Goal: Transaction & Acquisition: Purchase product/service

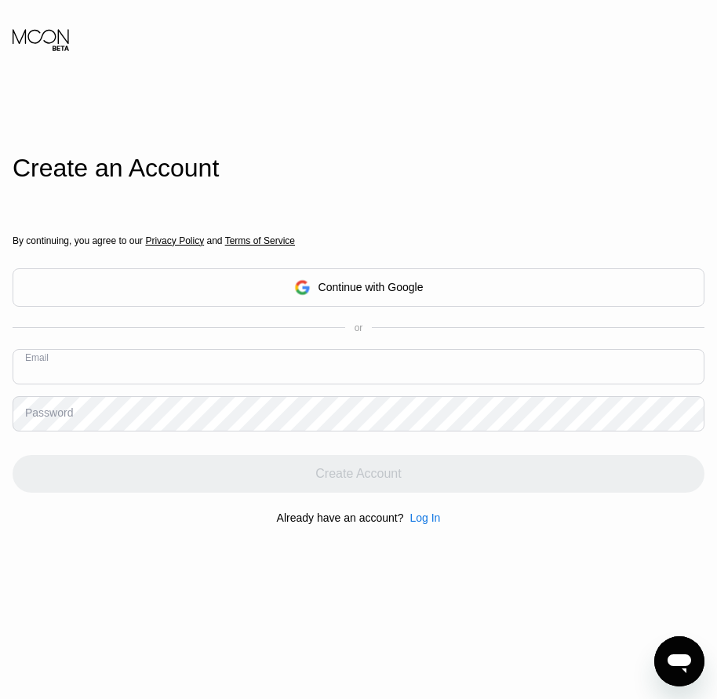
paste input "[EMAIL_ADDRESS][DOMAIN_NAME]"
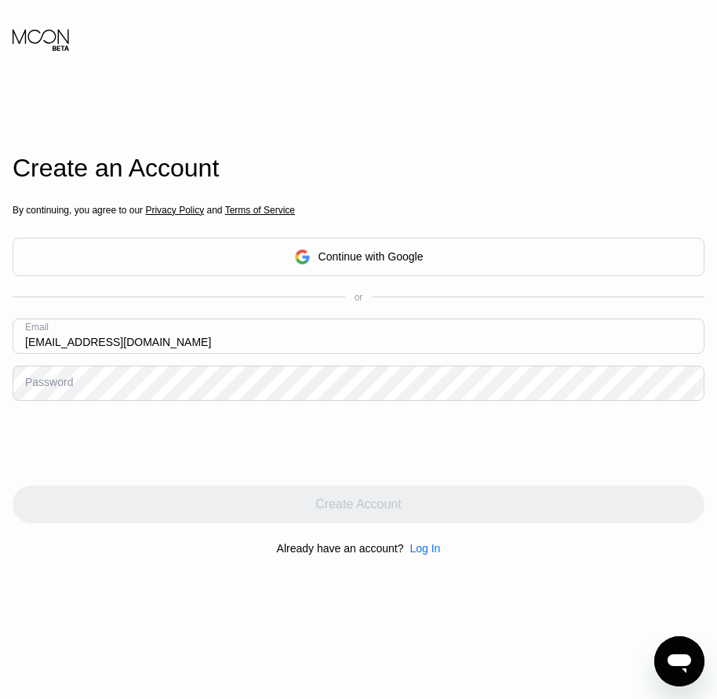
type input "[EMAIL_ADDRESS][DOMAIN_NAME]"
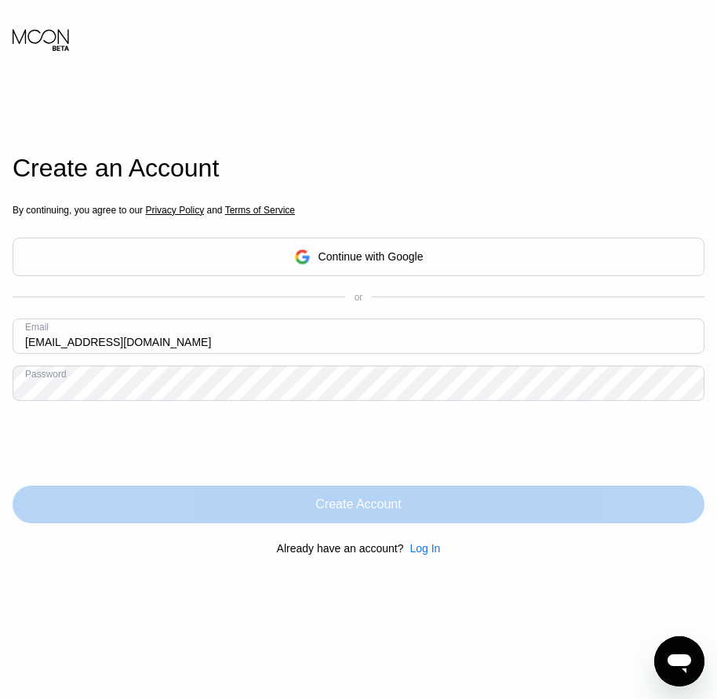
click at [412, 519] on div "Create Account" at bounding box center [359, 504] width 692 height 38
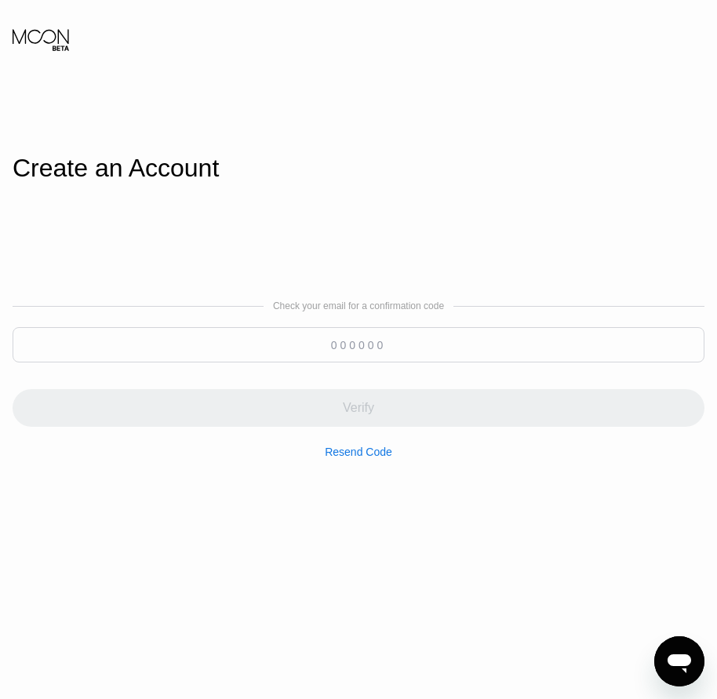
paste input "615544"
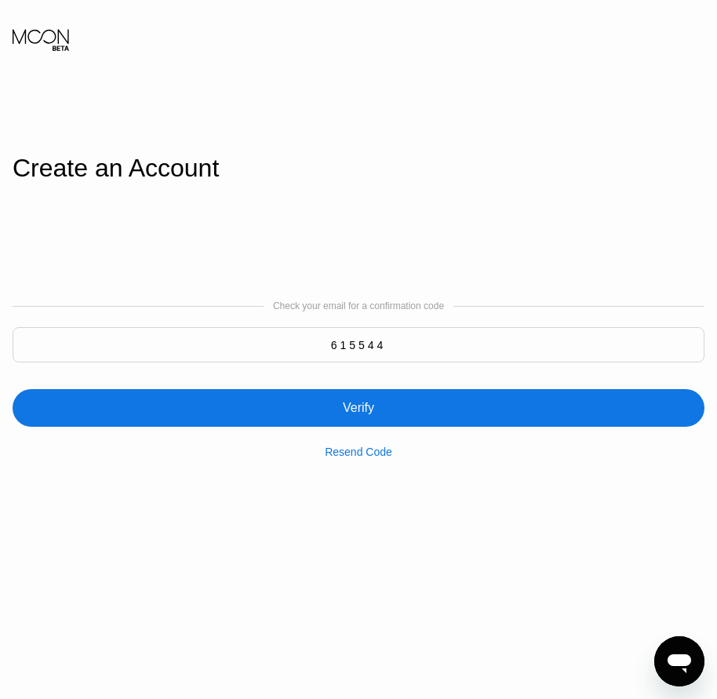
type input "615544"
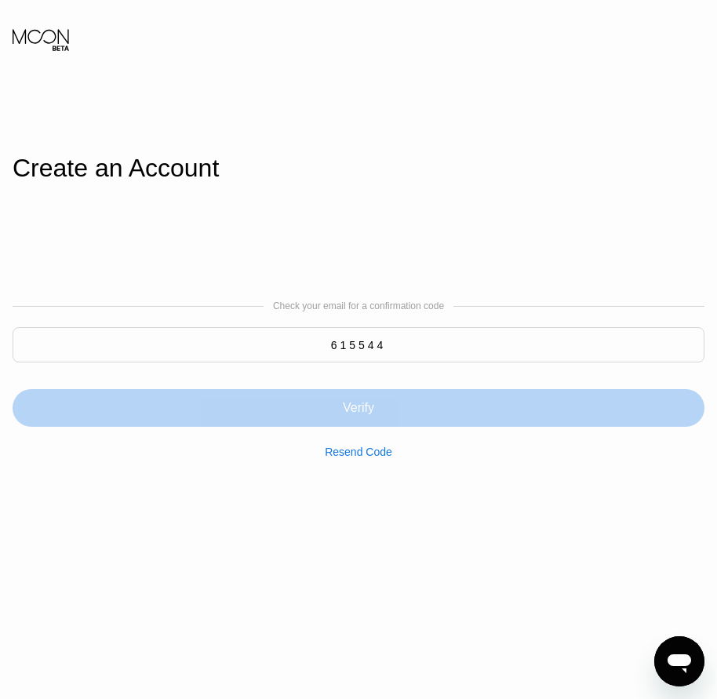
click at [366, 413] on div "Verify" at bounding box center [358, 408] width 31 height 16
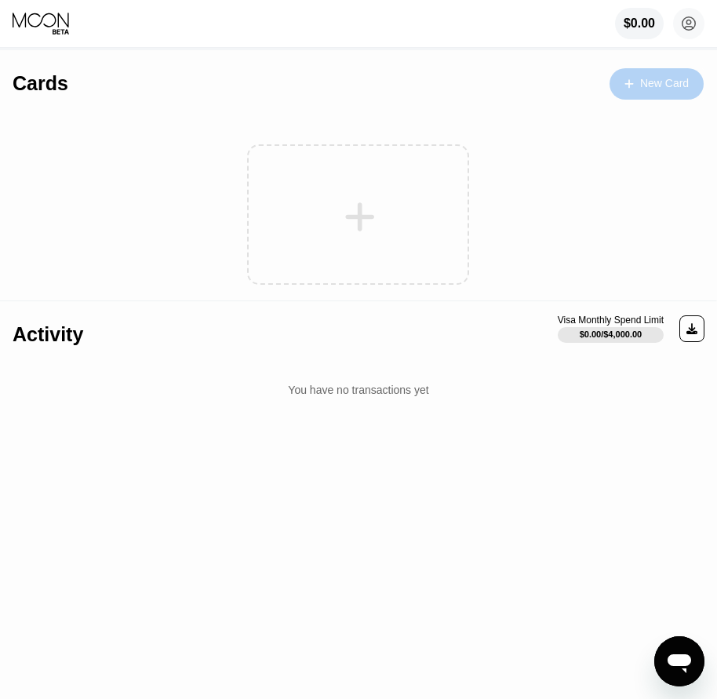
click at [681, 87] on div "New Card" at bounding box center [664, 83] width 49 height 13
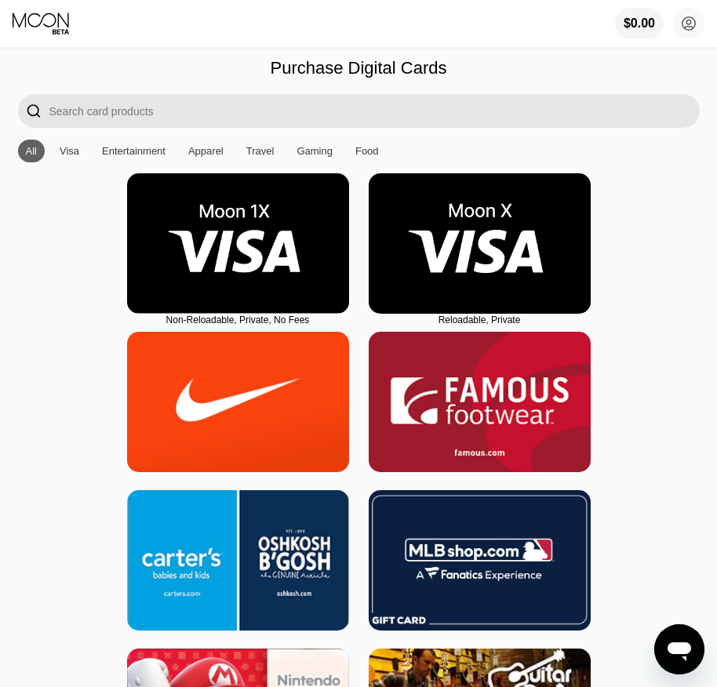
click at [462, 267] on img at bounding box center [479, 243] width 222 height 140
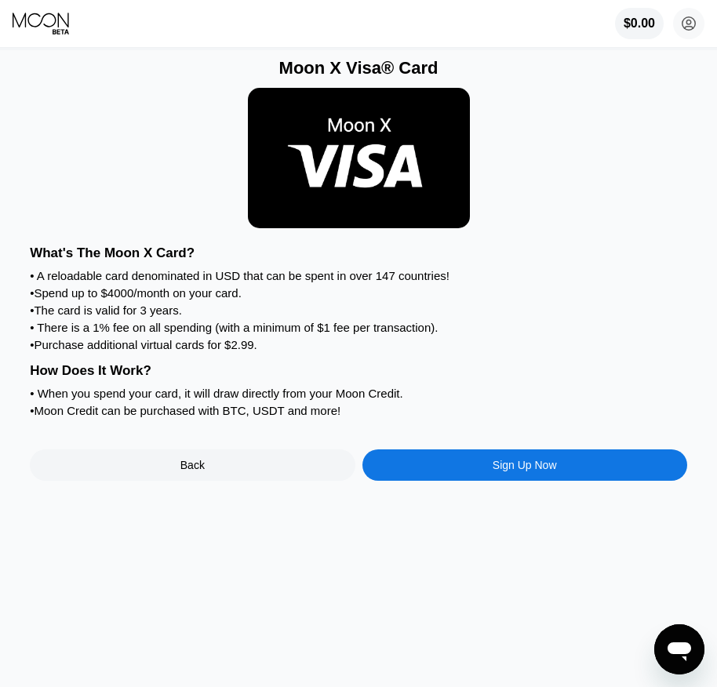
click at [512, 513] on div "Moon X Visa® Card What's The Moon X Card? • A reloadable card denominated in US…" at bounding box center [359, 368] width 728 height 637
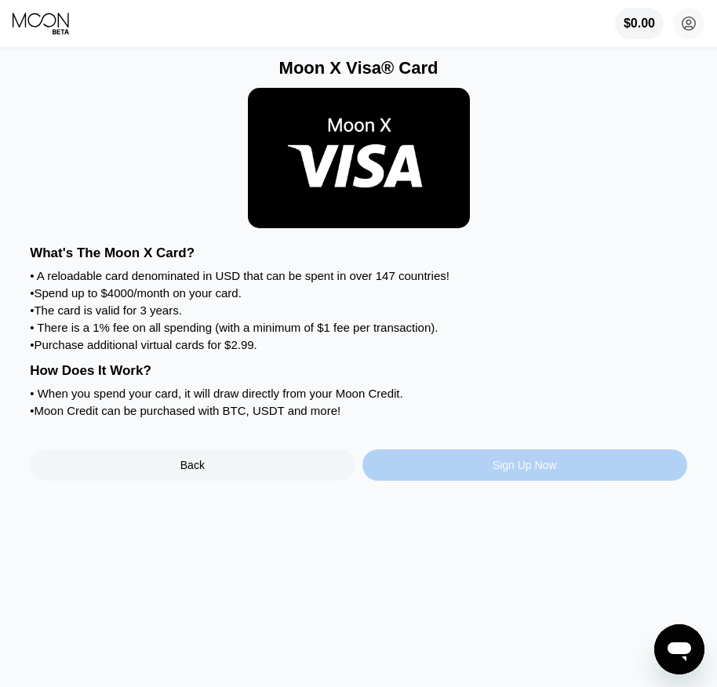
click at [512, 471] on div "Sign Up Now" at bounding box center [524, 465] width 64 height 13
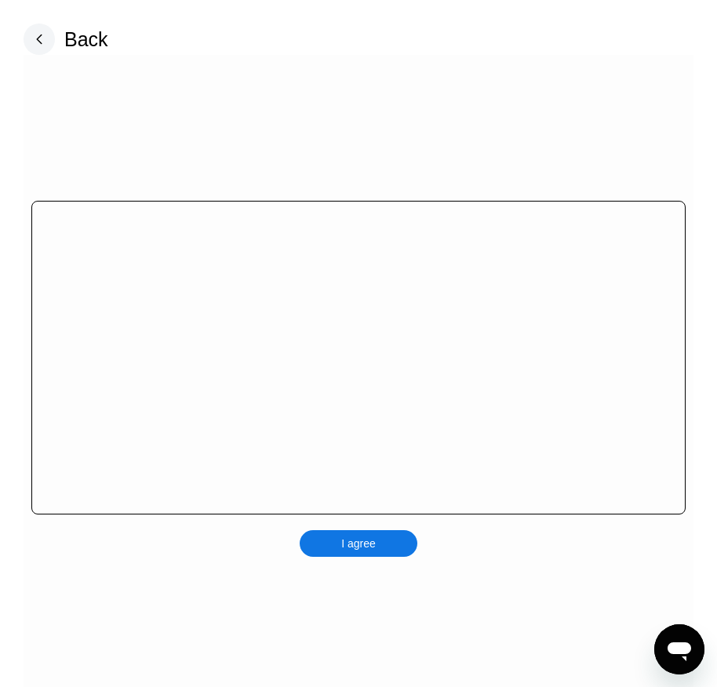
click at [384, 551] on div "I agree" at bounding box center [359, 543] width 118 height 27
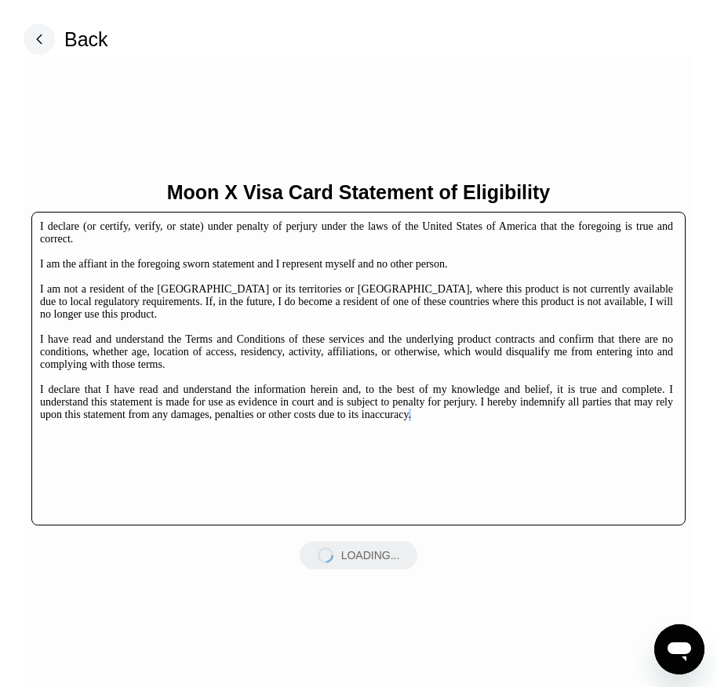
click at [384, 551] on div "LOADING..." at bounding box center [359, 555] width 118 height 28
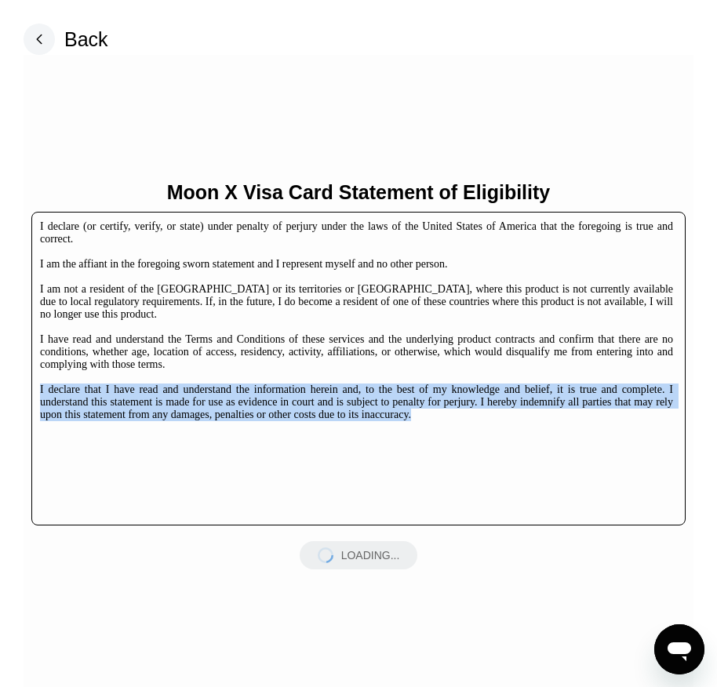
click at [384, 551] on div "LOADING..." at bounding box center [359, 555] width 118 height 28
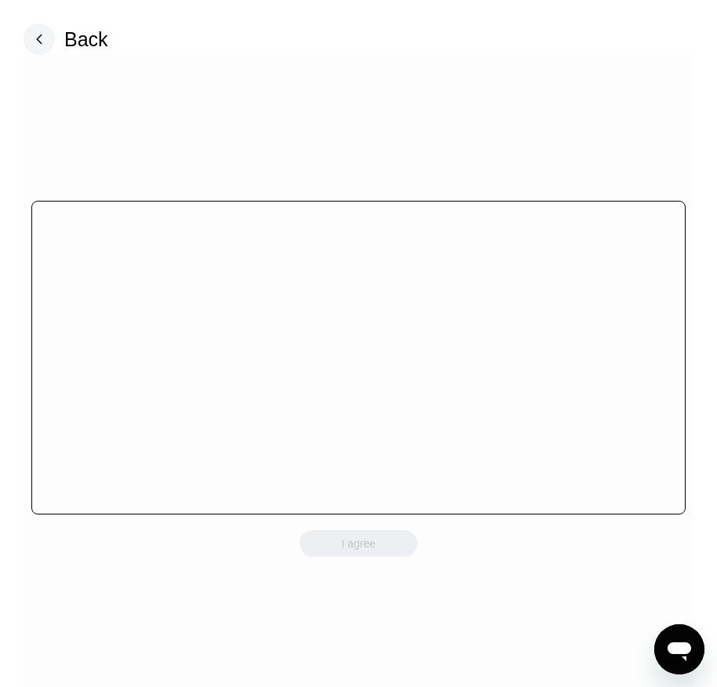
click at [382, 562] on div "I agree" at bounding box center [359, 375] width 670 height 640
click at [383, 554] on div "I agree" at bounding box center [359, 543] width 118 height 27
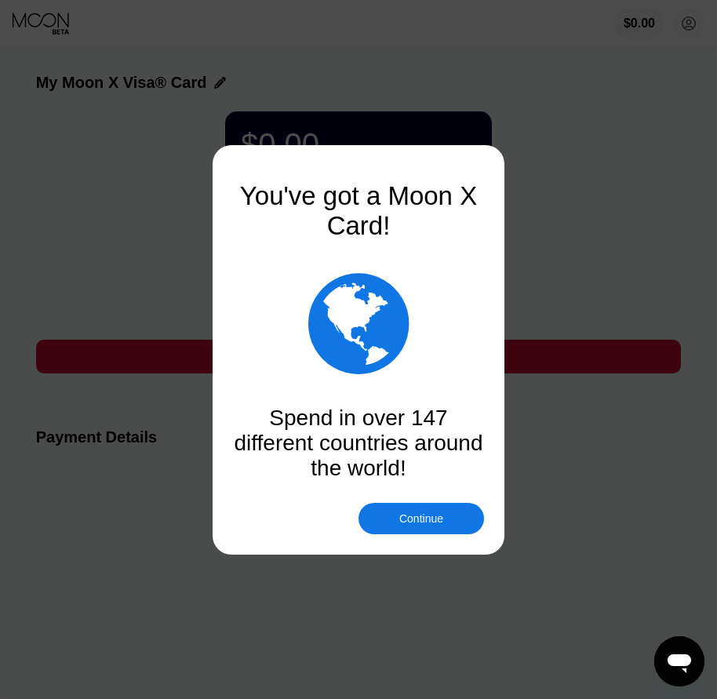
click at [422, 512] on div "Continue" at bounding box center [421, 518] width 44 height 13
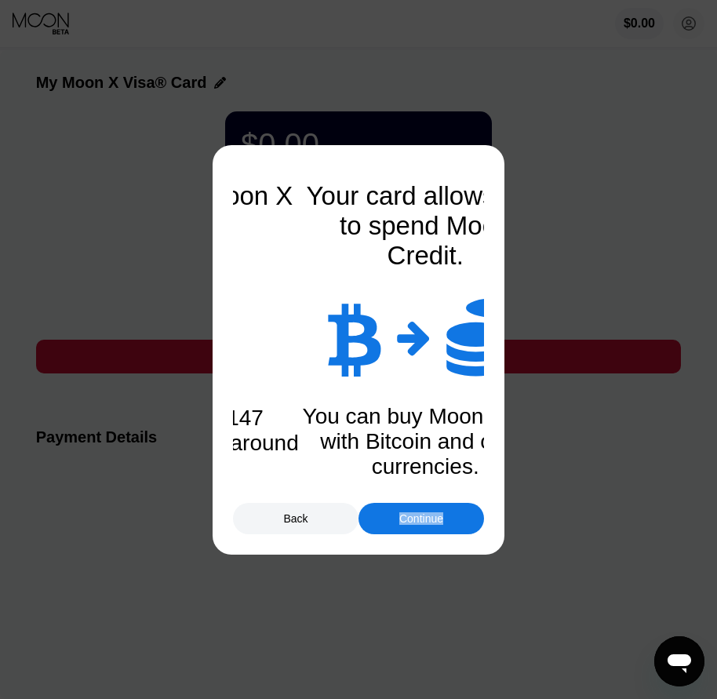
click at [422, 512] on div "Continue" at bounding box center [421, 518] width 44 height 13
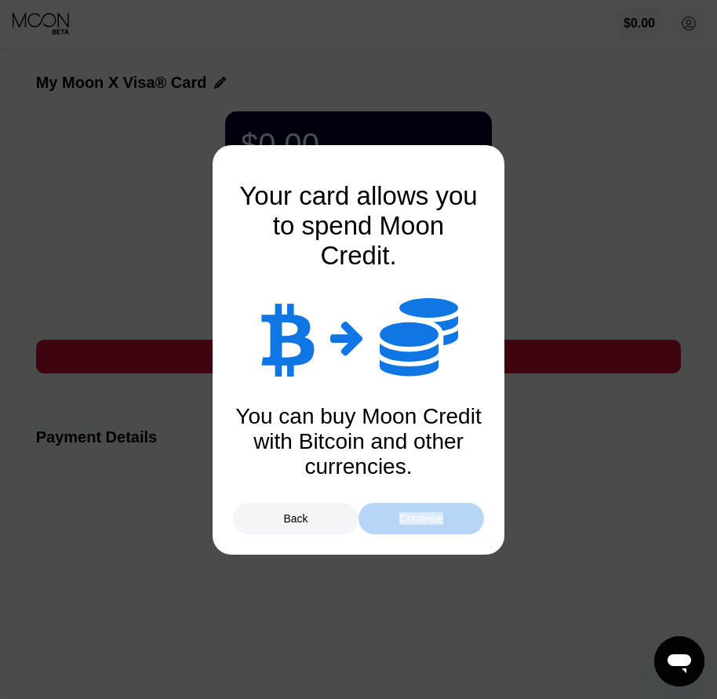
click at [434, 513] on div "Continue" at bounding box center [421, 518] width 44 height 13
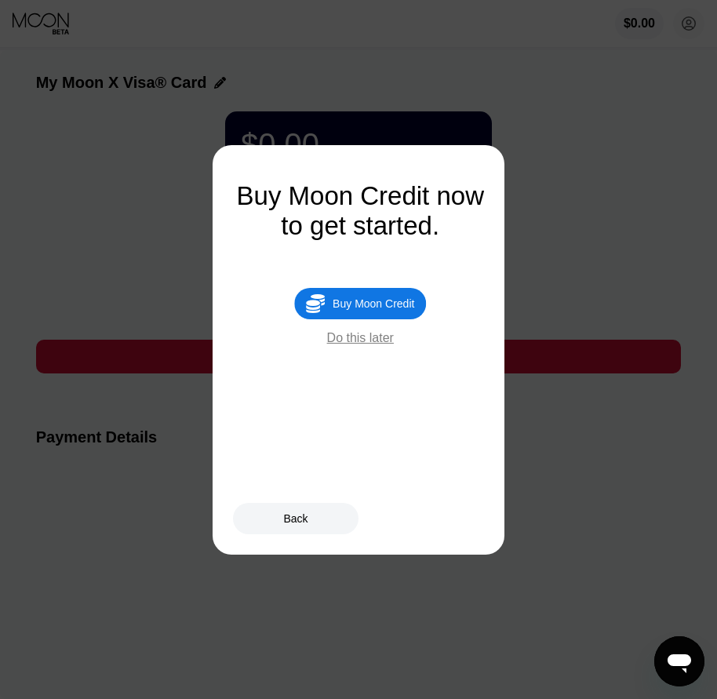
click at [408, 307] on div "Buy Moon Credit" at bounding box center [373, 303] width 82 height 13
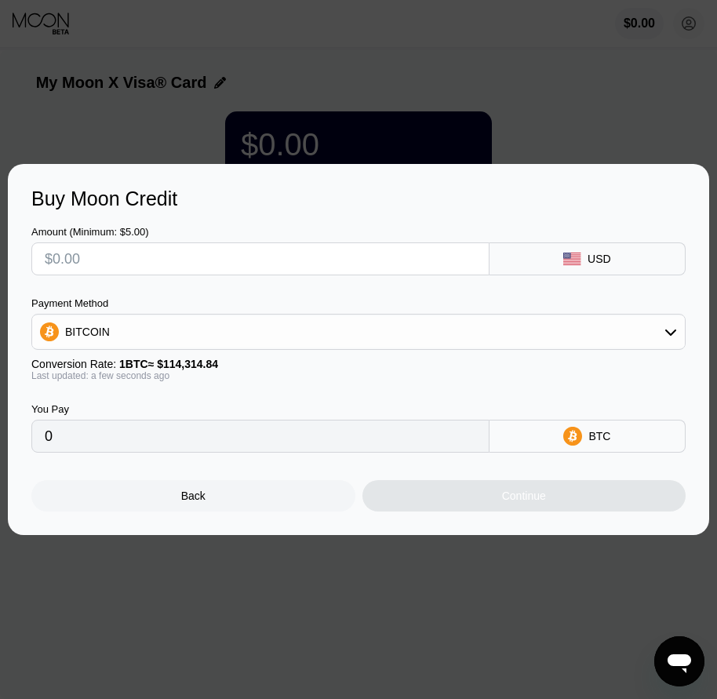
click at [219, 503] on div "Back" at bounding box center [193, 495] width 324 height 31
